Goal: Information Seeking & Learning: Learn about a topic

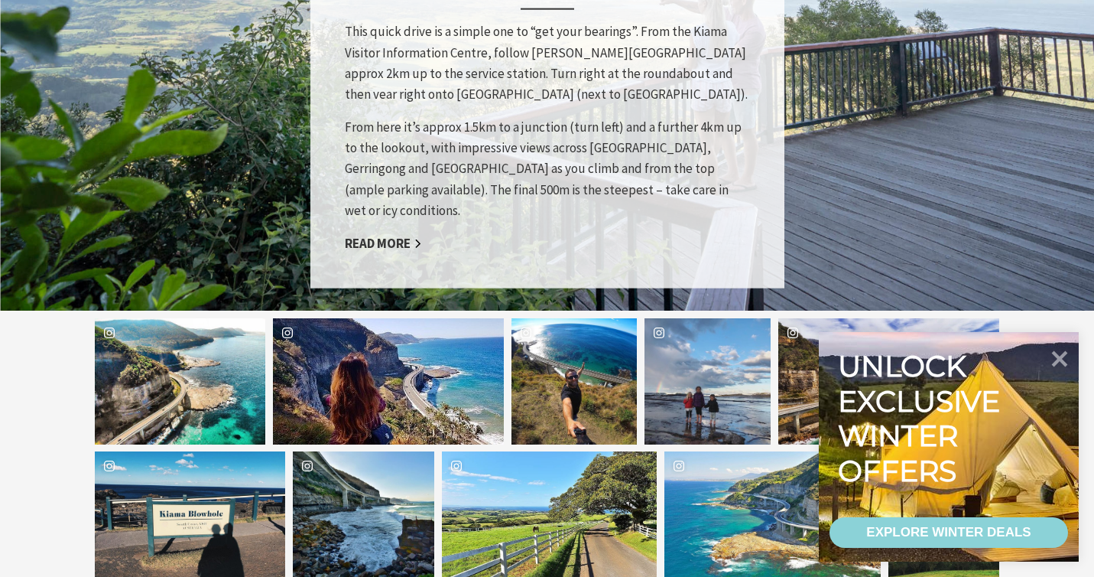
scroll to position [1420, 0]
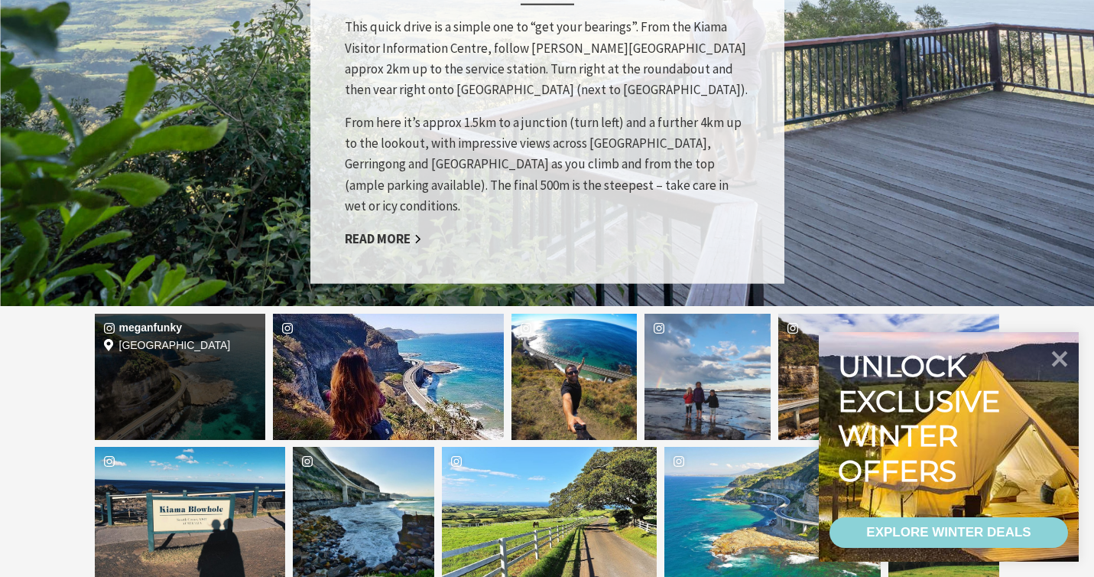
click at [184, 314] on div "meganfunky Location Sea Cliff Bridge" at bounding box center [180, 377] width 171 height 126
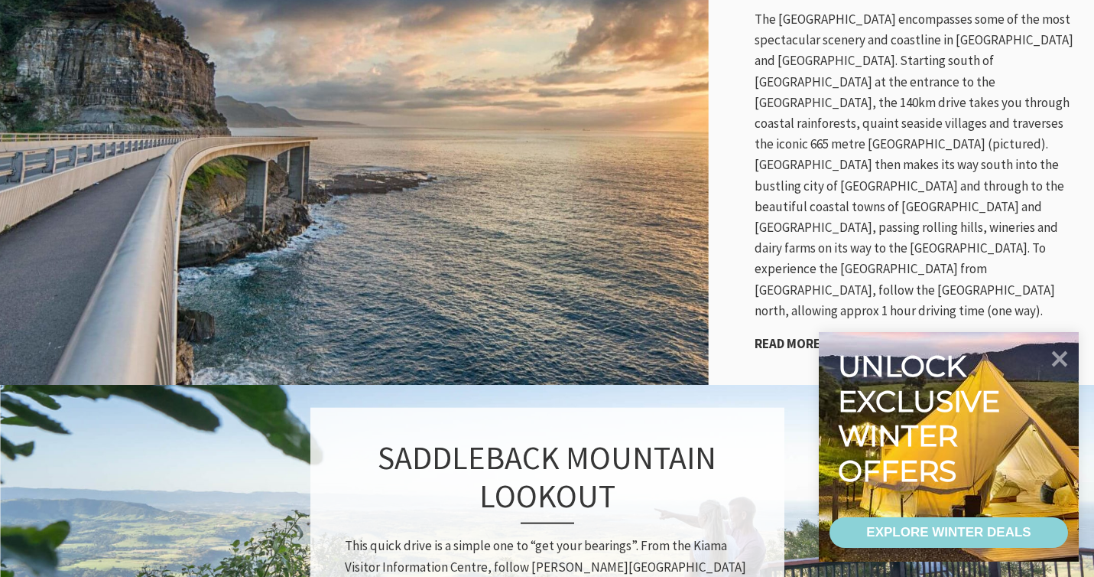
scroll to position [901, 0]
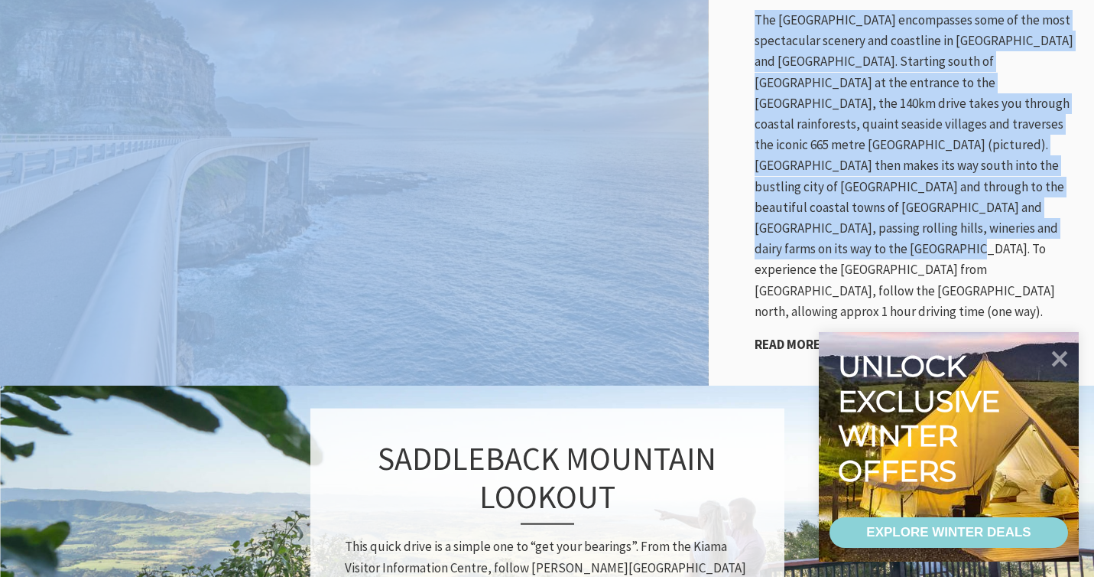
drag, startPoint x: 863, startPoint y: 211, endPoint x: 689, endPoint y: 271, distance: 183.8
click at [689, 271] on div "GRAND PACIFIC DRIVE The Grand Pacific Drive encompasses some of the most specta…" at bounding box center [547, 151] width 1094 height 467
click at [968, 83] on p "The Grand Pacific Drive encompasses some of the most spectacular scenery and co…" at bounding box center [917, 166] width 324 height 312
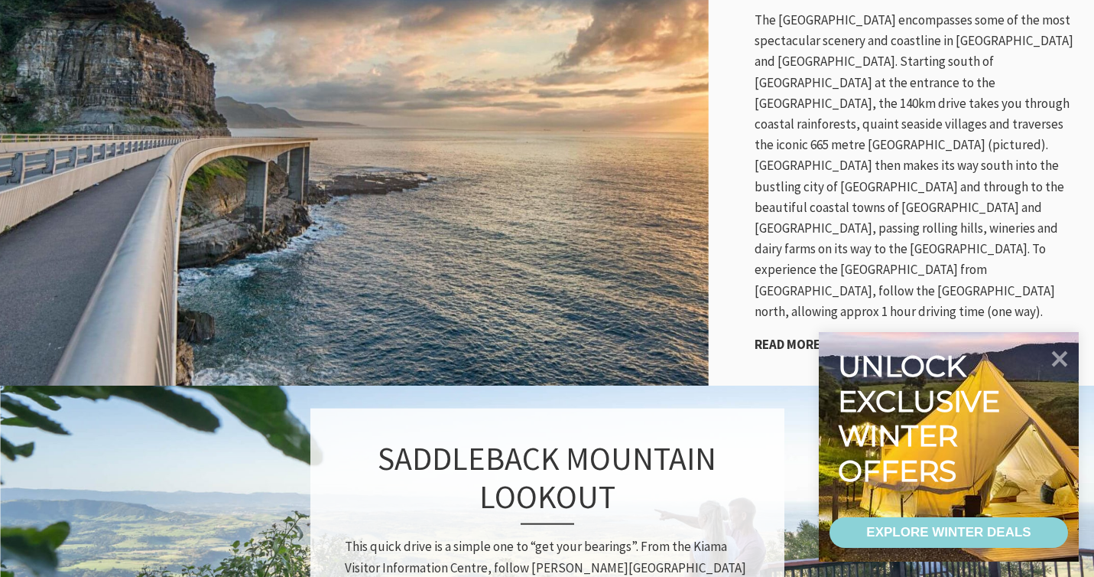
click at [955, 261] on div "GRAND PACIFIC DRIVE The Grand Pacific Drive encompasses some of the most specta…" at bounding box center [917, 151] width 355 height 467
click at [811, 336] on link "Read More" at bounding box center [793, 345] width 77 height 18
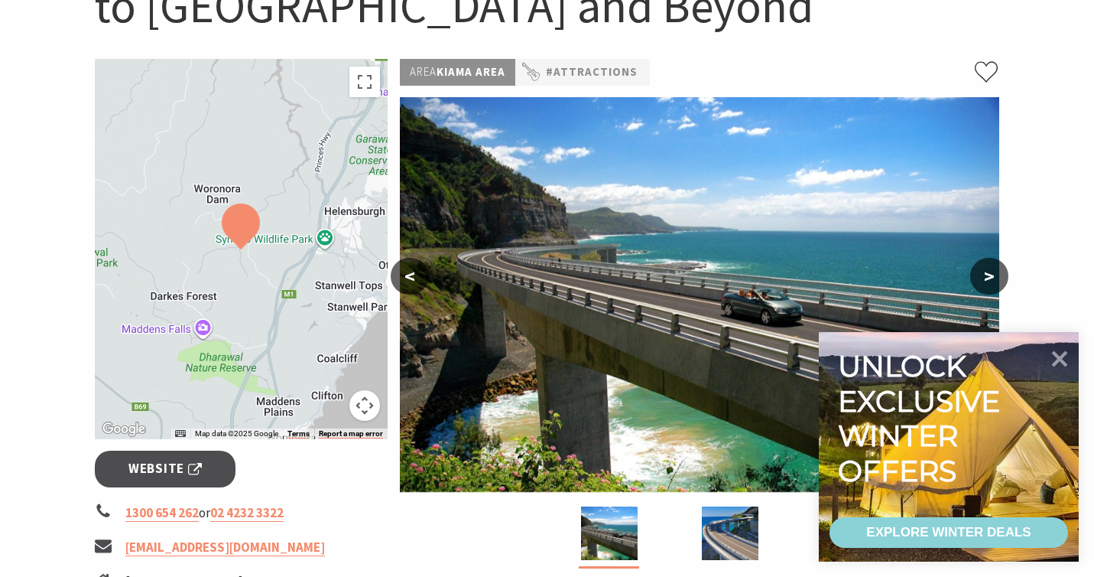
scroll to position [250, 0]
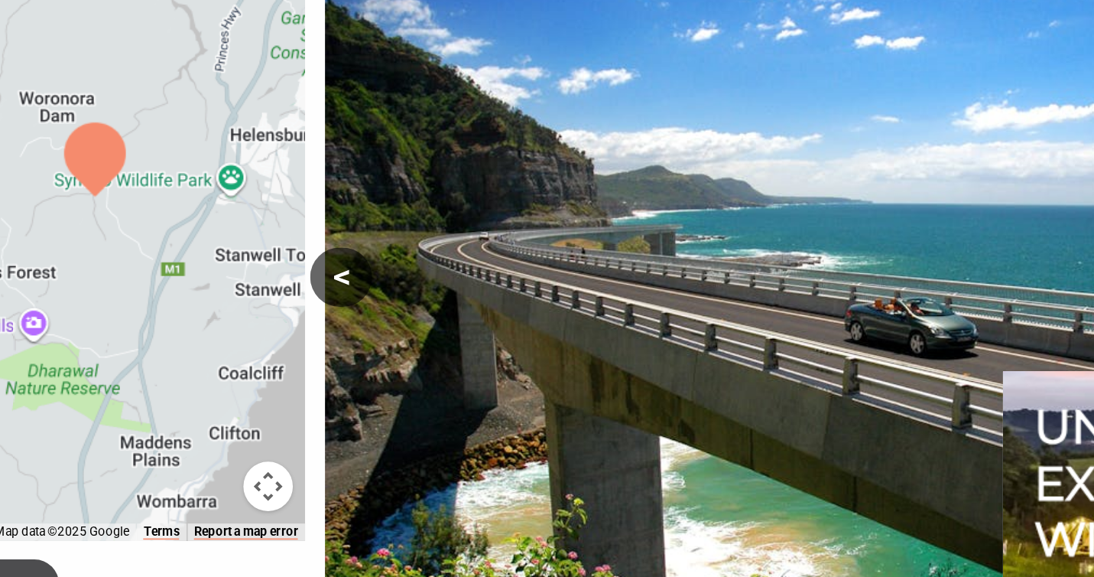
drag, startPoint x: 341, startPoint y: 275, endPoint x: 360, endPoint y: 250, distance: 31.1
click at [360, 250] on div at bounding box center [242, 247] width 294 height 380
click at [410, 271] on button "<" at bounding box center [410, 273] width 38 height 37
drag, startPoint x: 583, startPoint y: 236, endPoint x: 581, endPoint y: 268, distance: 32.2
click at [581, 268] on img at bounding box center [700, 292] width 600 height 395
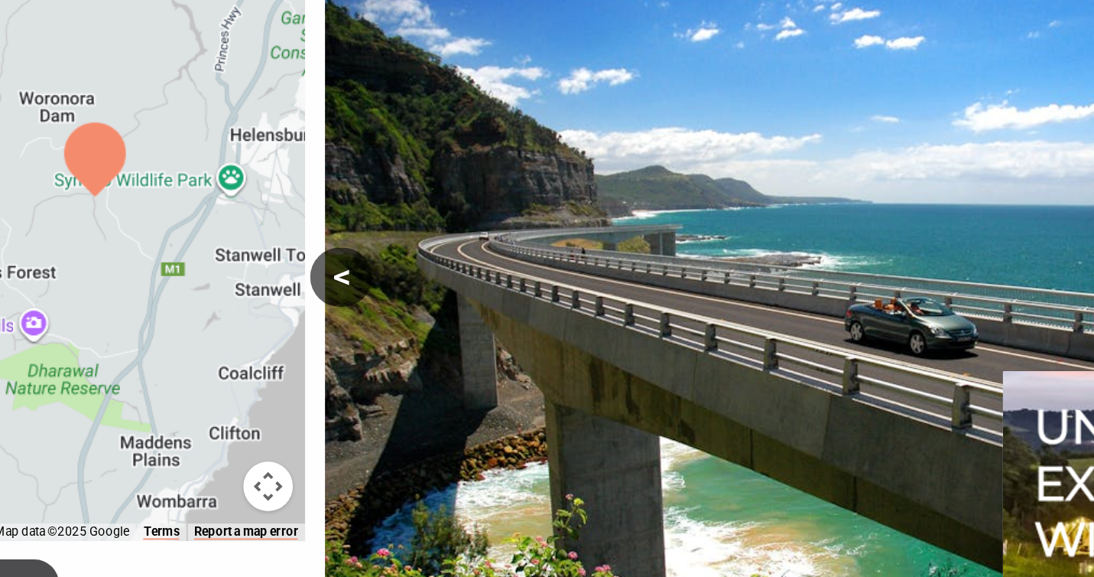
click at [548, 168] on img at bounding box center [700, 292] width 600 height 395
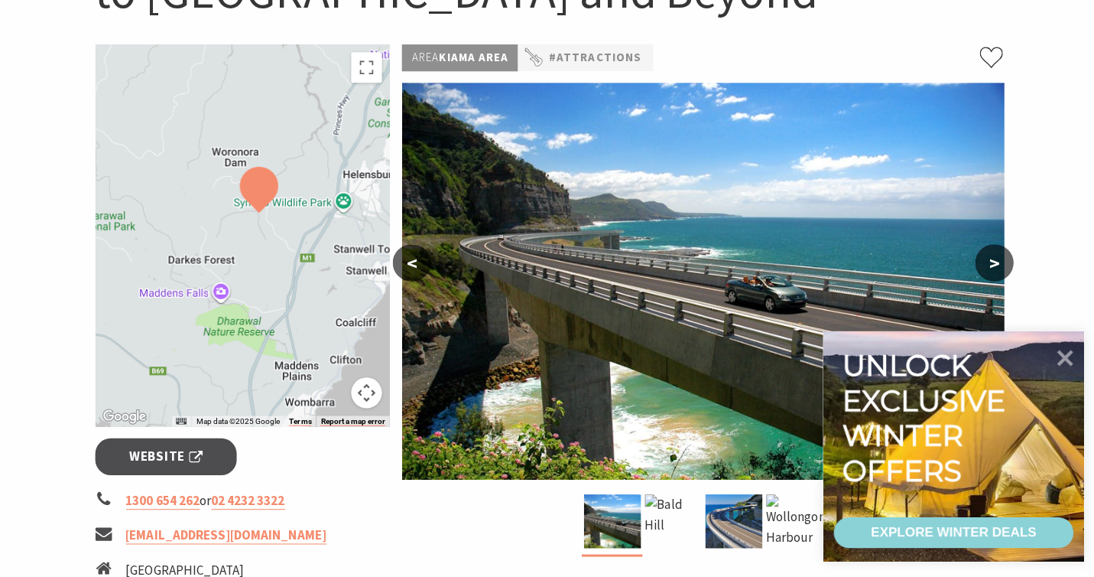
scroll to position [262, 0]
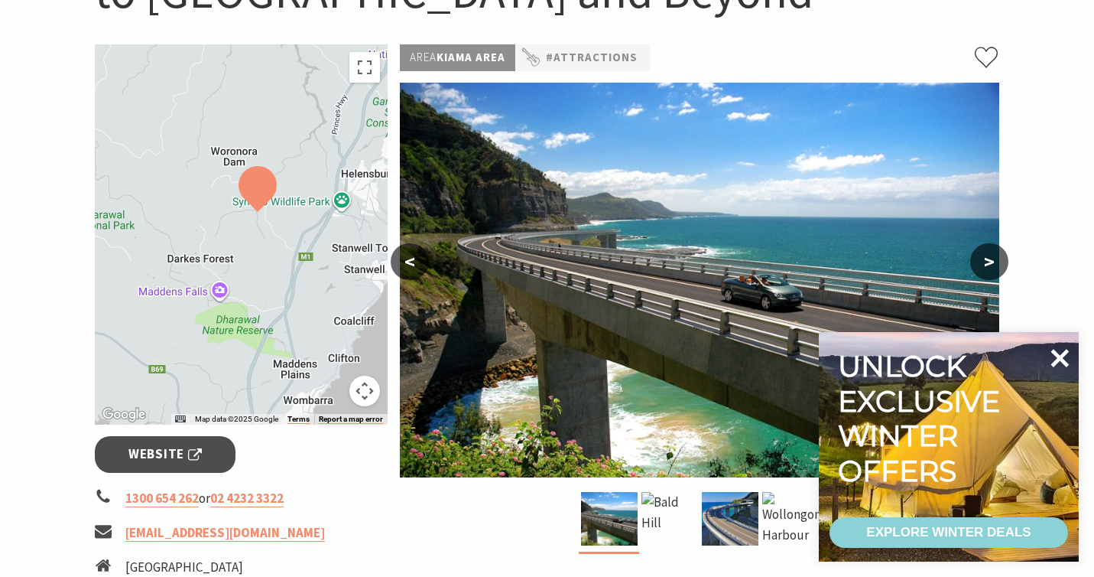
click at [1060, 366] on icon at bounding box center [1060, 358] width 37 height 37
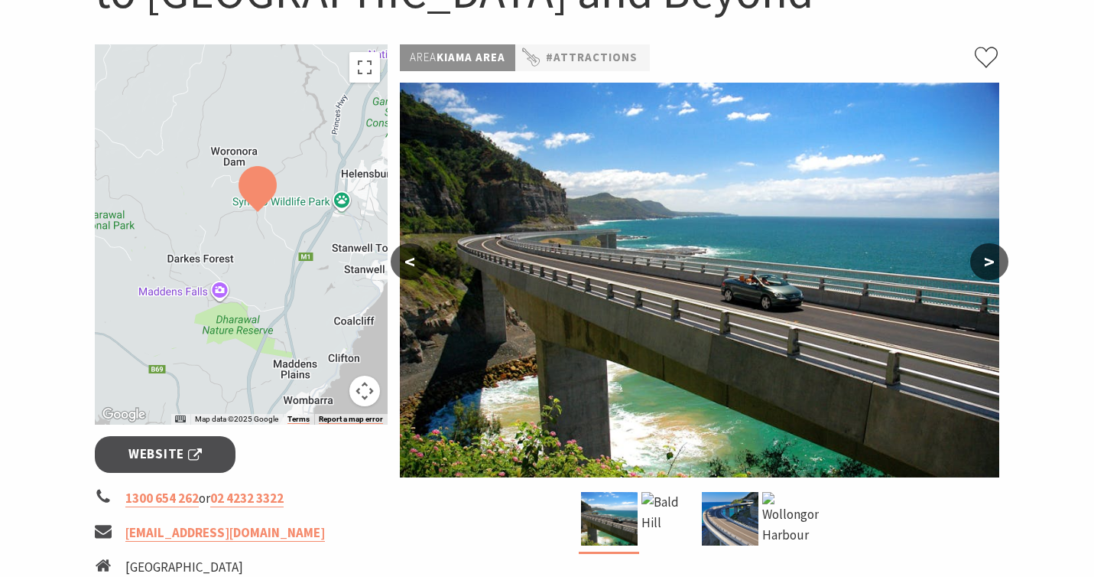
click at [668, 182] on img at bounding box center [700, 280] width 600 height 395
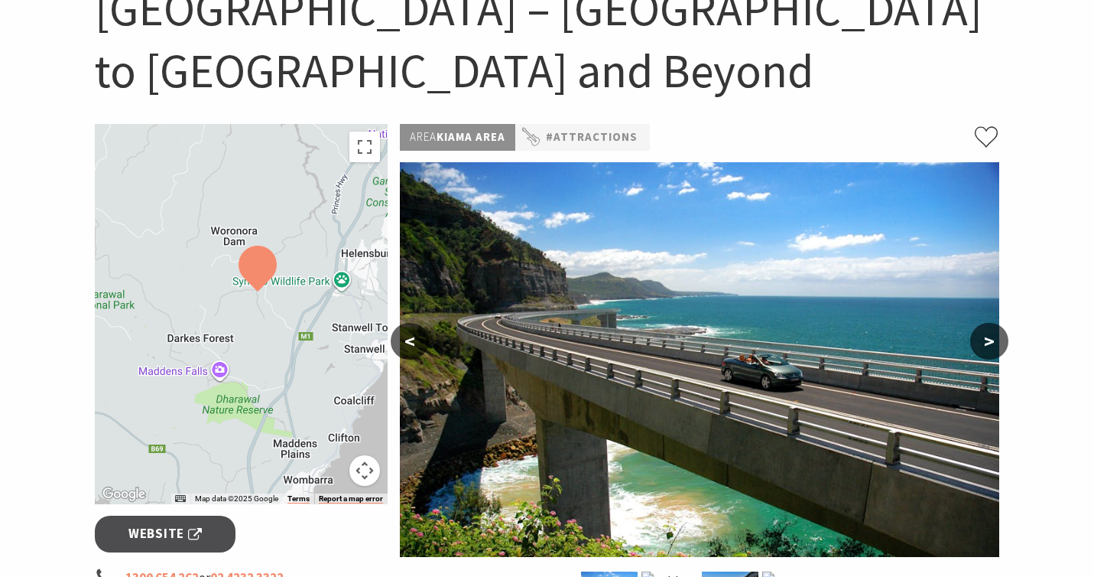
scroll to position [185, 0]
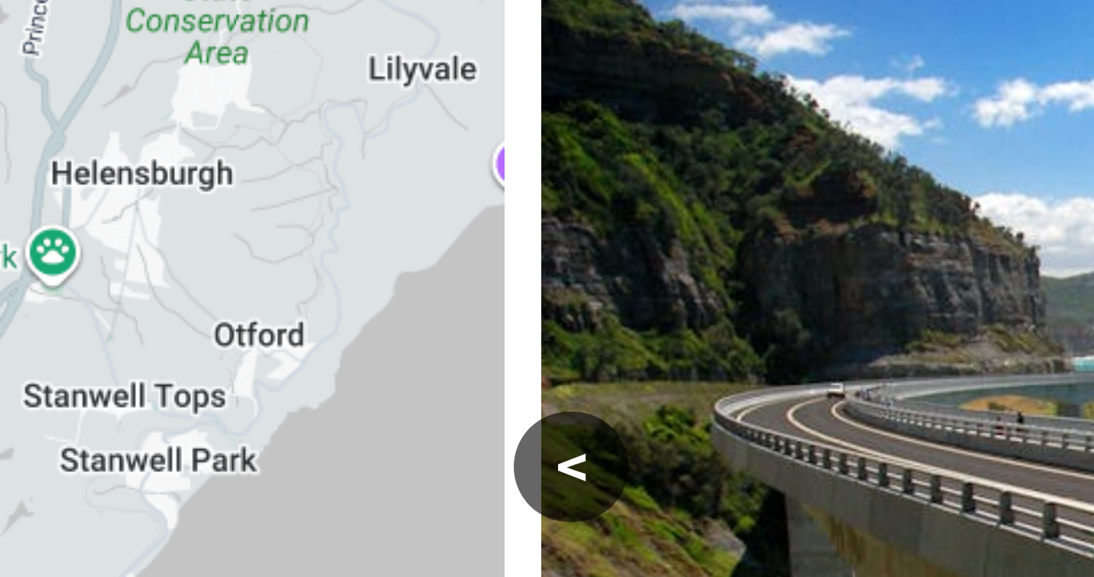
drag, startPoint x: 329, startPoint y: 274, endPoint x: 223, endPoint y: 264, distance: 106.8
click at [223, 264] on div at bounding box center [242, 312] width 294 height 380
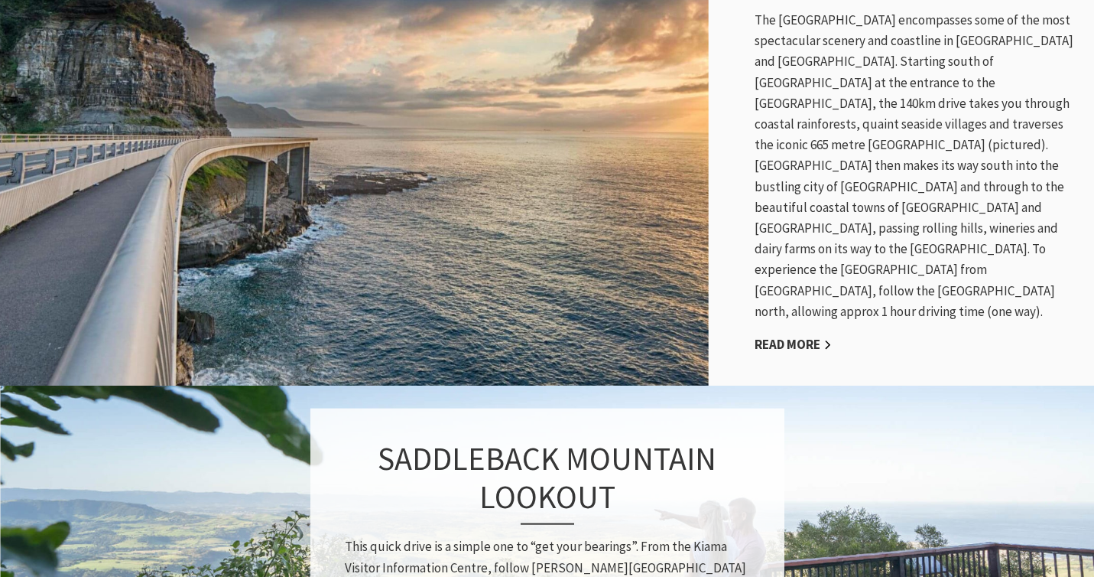
scroll to position [450, 914]
click at [792, 336] on link "Read More" at bounding box center [793, 345] width 77 height 18
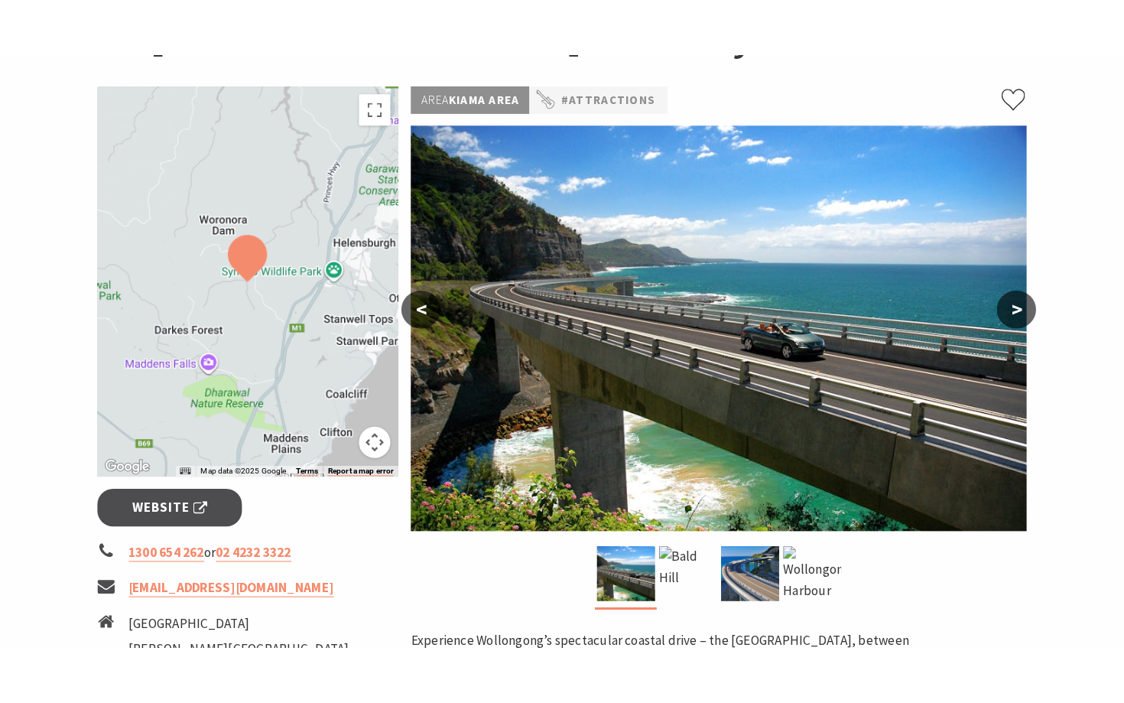
scroll to position [242, 0]
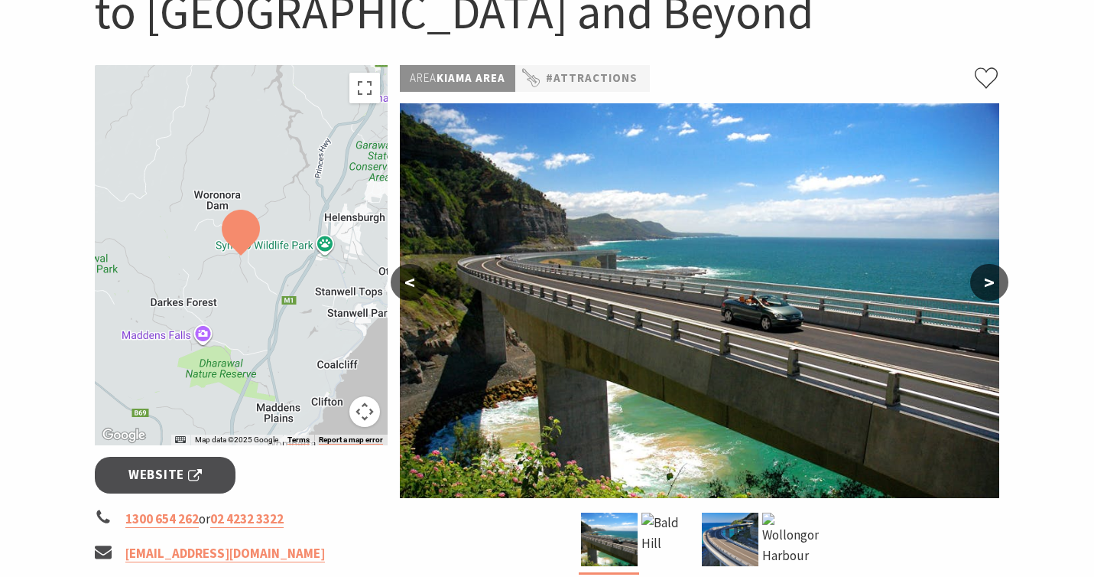
click at [467, 113] on img at bounding box center [700, 300] width 600 height 395
click at [370, 94] on button "Toggle fullscreen view" at bounding box center [364, 88] width 31 height 31
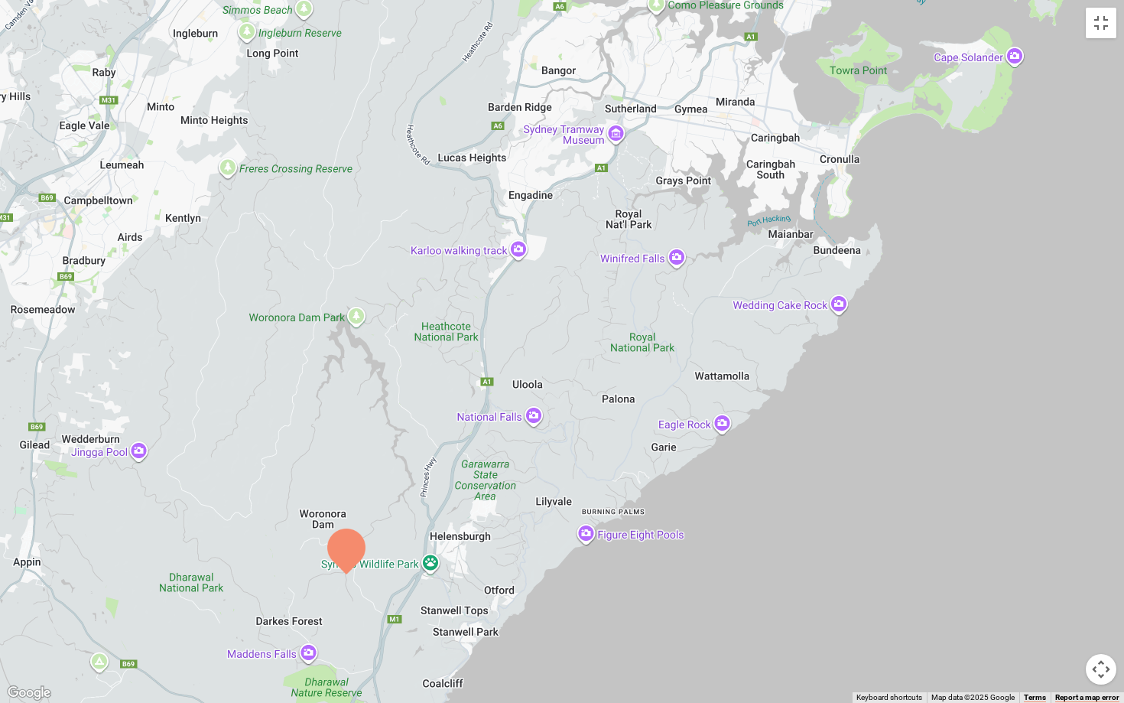
drag, startPoint x: 606, startPoint y: 484, endPoint x: 392, endPoint y: 702, distance: 305.5
click at [392, 576] on div at bounding box center [562, 351] width 1124 height 703
